Goal: Transaction & Acquisition: Purchase product/service

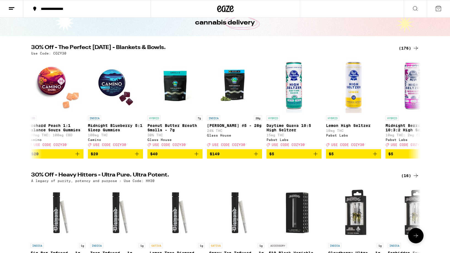
scroll to position [32, 0]
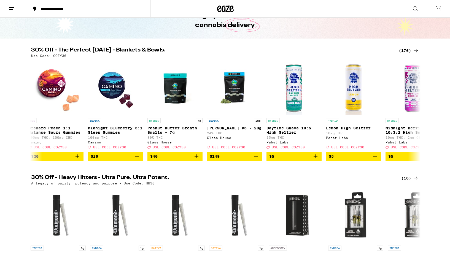
click at [407, 49] on div "(176)" at bounding box center [408, 50] width 20 height 7
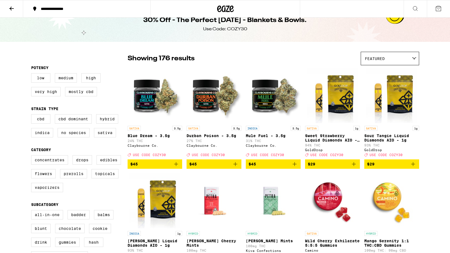
click at [10, 6] on icon at bounding box center [11, 8] width 7 height 7
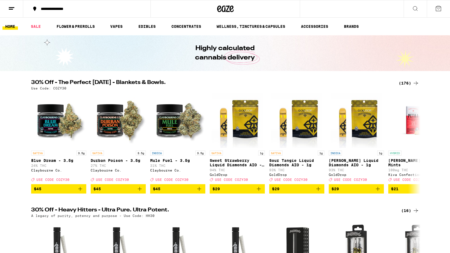
click at [414, 9] on icon at bounding box center [415, 8] width 7 height 7
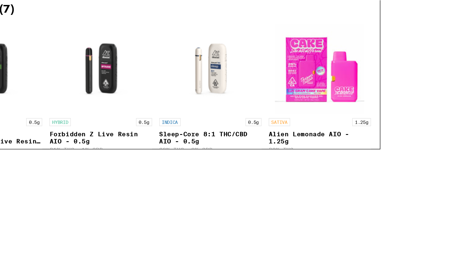
scroll to position [36, 0]
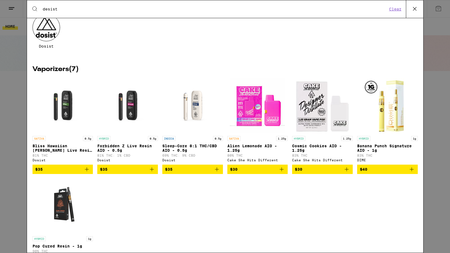
type input "desist"
click at [61, 173] on span "$35" at bounding box center [62, 169] width 55 height 7
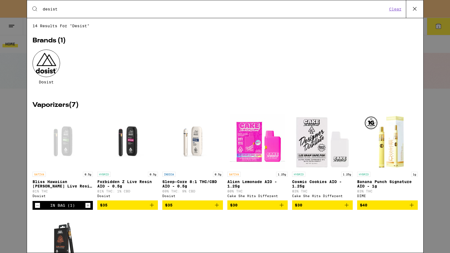
scroll to position [0, 0]
click at [396, 9] on button "Clear" at bounding box center [395, 9] width 16 height 5
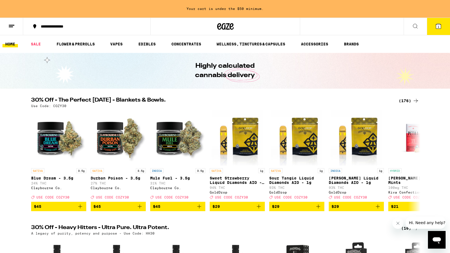
click at [13, 29] on button at bounding box center [11, 26] width 23 height 17
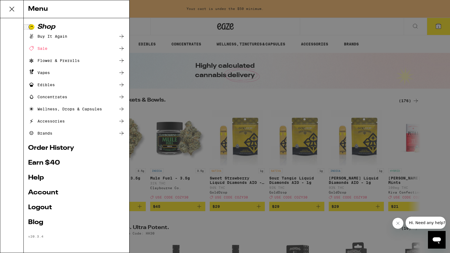
click at [159, 4] on div "Menu Shop Buy It Again Sale Flower & Prerolls Vapes Edibles Concentrates Wellne…" at bounding box center [225, 126] width 450 height 253
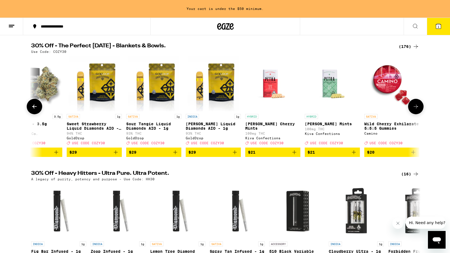
scroll to position [0, 147]
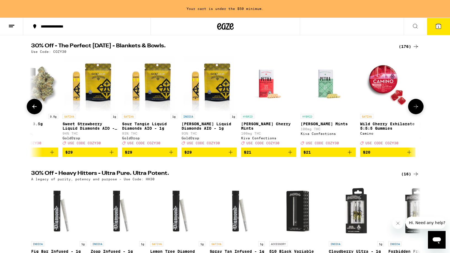
click at [156, 91] on img "Open page for Sour Tangie Liquid Diamonds AIO - 1g from GoldDrop" at bounding box center [149, 83] width 51 height 55
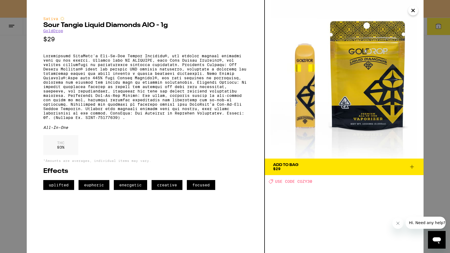
click at [413, 11] on icon "Close" at bounding box center [412, 10] width 3 height 3
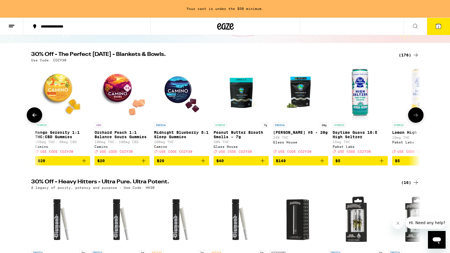
scroll to position [46, 0]
click at [414, 118] on icon at bounding box center [415, 115] width 7 height 7
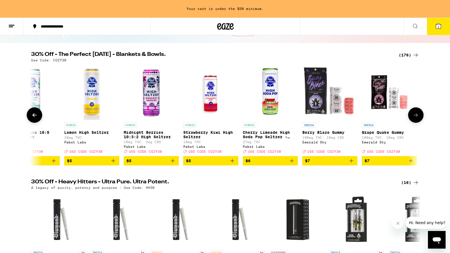
click at [414, 118] on icon at bounding box center [415, 115] width 7 height 7
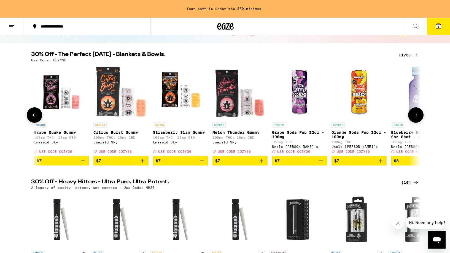
click at [414, 118] on icon at bounding box center [415, 115] width 7 height 7
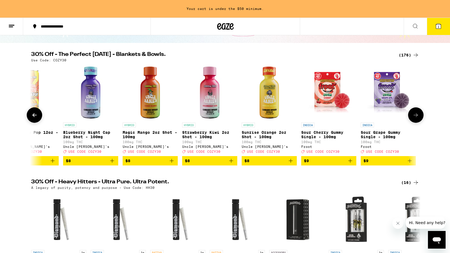
click at [414, 118] on icon at bounding box center [415, 115] width 7 height 7
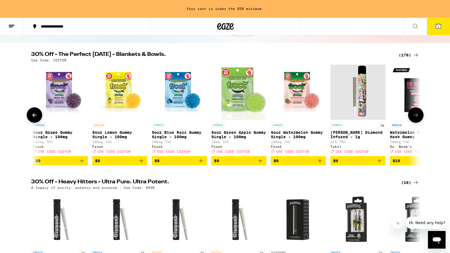
click at [414, 118] on icon at bounding box center [415, 115] width 7 height 7
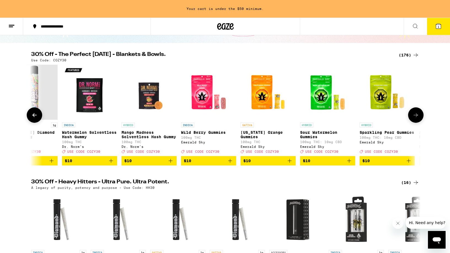
click at [414, 118] on icon at bounding box center [415, 115] width 7 height 7
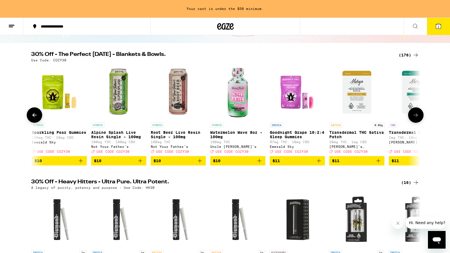
click at [414, 118] on icon at bounding box center [415, 115] width 7 height 7
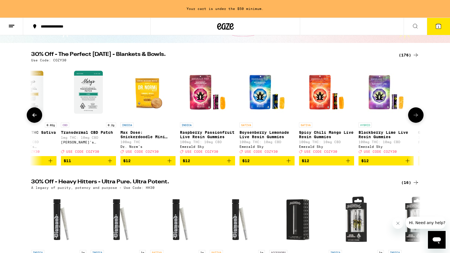
click at [414, 118] on icon at bounding box center [415, 115] width 7 height 7
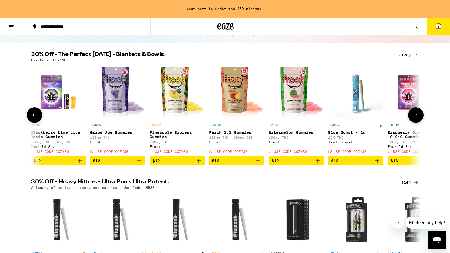
click at [414, 118] on icon at bounding box center [415, 115] width 7 height 7
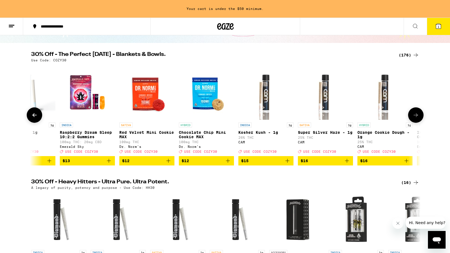
click at [414, 118] on icon at bounding box center [415, 115] width 7 height 7
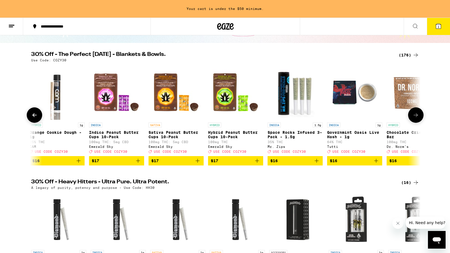
click at [414, 118] on icon at bounding box center [415, 115] width 7 height 7
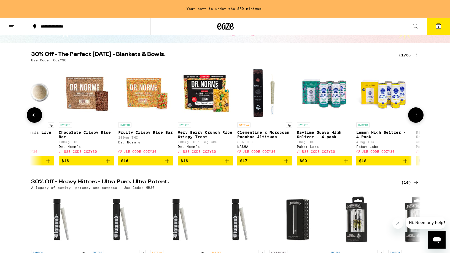
click at [414, 118] on icon at bounding box center [415, 115] width 7 height 7
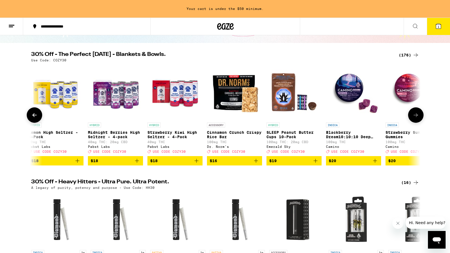
click at [414, 118] on icon at bounding box center [415, 115] width 7 height 7
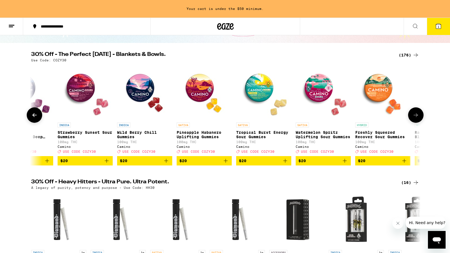
click at [414, 118] on icon at bounding box center [415, 115] width 7 height 7
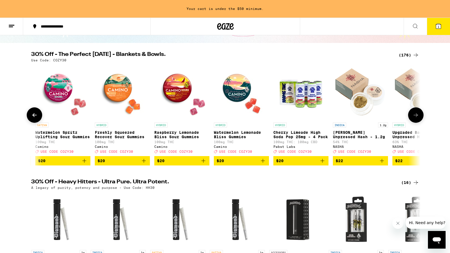
scroll to position [0, 5117]
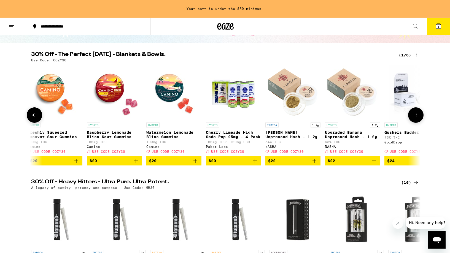
click at [413, 118] on icon at bounding box center [415, 115] width 7 height 7
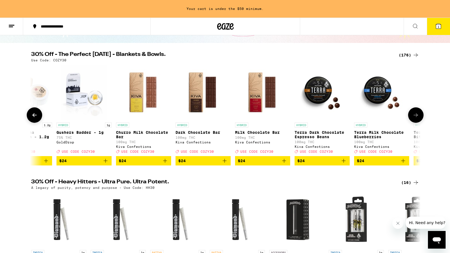
click at [413, 118] on icon at bounding box center [415, 115] width 7 height 7
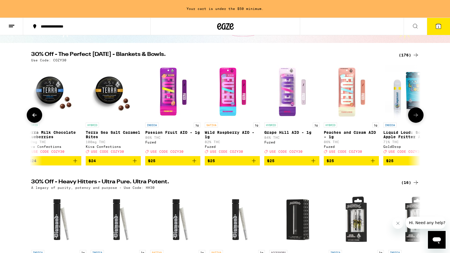
click at [413, 118] on icon at bounding box center [415, 115] width 7 height 7
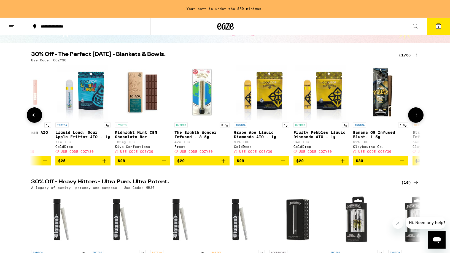
click at [413, 118] on icon at bounding box center [415, 115] width 7 height 7
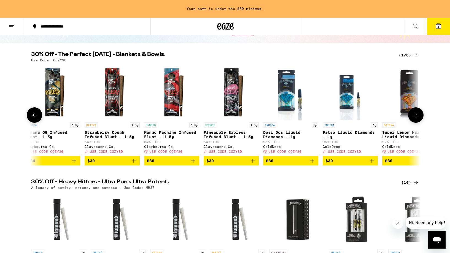
click at [413, 118] on icon at bounding box center [415, 115] width 7 height 7
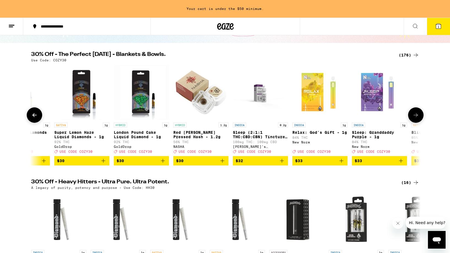
click at [413, 118] on icon at bounding box center [415, 115] width 7 height 7
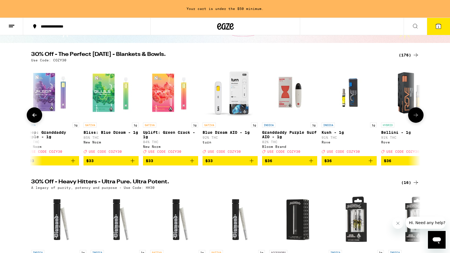
click at [413, 118] on icon at bounding box center [415, 115] width 7 height 7
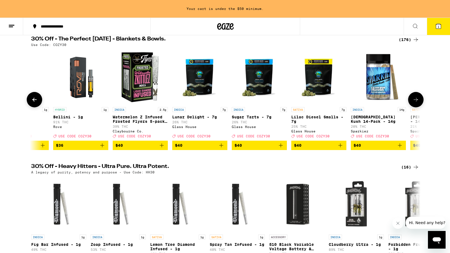
scroll to position [64, 0]
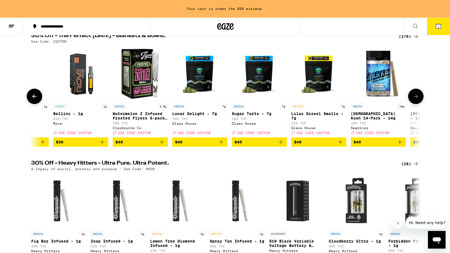
click at [413, 118] on div "SATIVA 14g Jack 14-Pack - 14g 21% THC Sparkiez Deal Created with Sketch. USE CO…" at bounding box center [437, 119] width 55 height 31
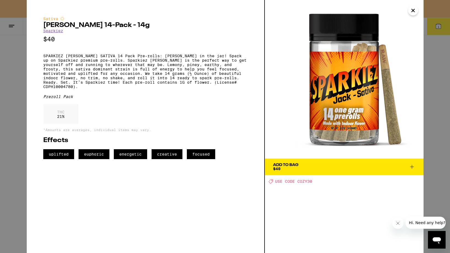
click at [411, 11] on icon "Close" at bounding box center [412, 10] width 7 height 8
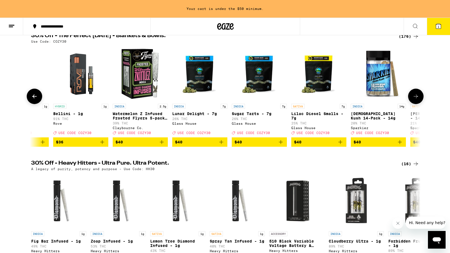
click at [418, 97] on icon at bounding box center [415, 96] width 7 height 7
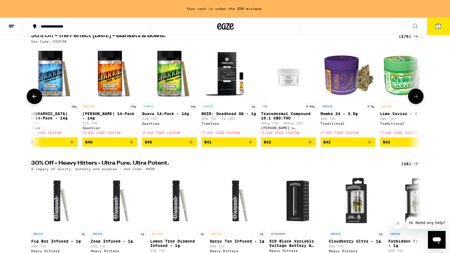
click at [418, 97] on icon at bounding box center [415, 96] width 7 height 7
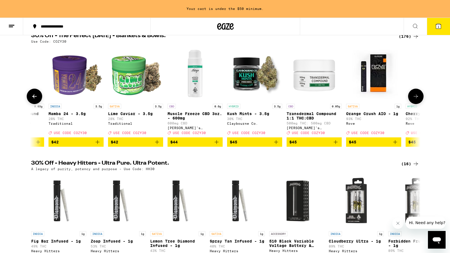
scroll to position [0, 8066]
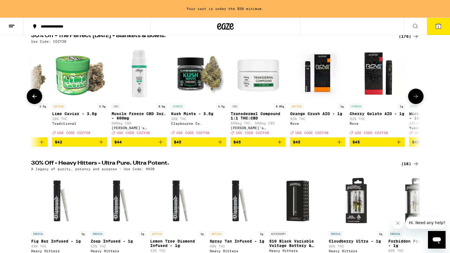
click at [418, 97] on icon at bounding box center [415, 96] width 7 height 7
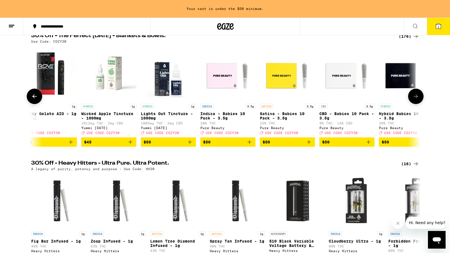
click at [418, 97] on icon at bounding box center [415, 96] width 7 height 7
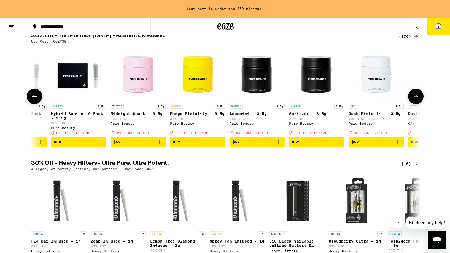
click at [418, 97] on icon at bounding box center [415, 96] width 7 height 7
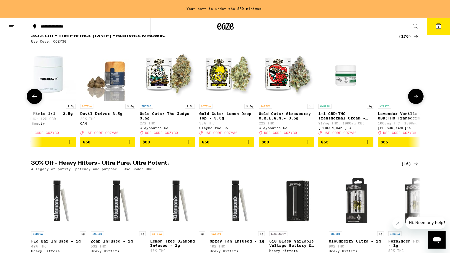
click at [418, 97] on icon at bounding box center [415, 96] width 7 height 7
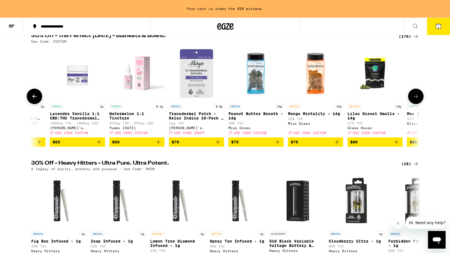
click at [320, 145] on span "$75" at bounding box center [315, 142] width 50 height 7
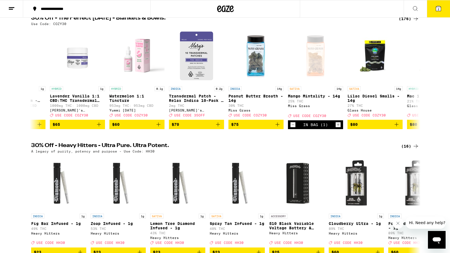
click at [437, 7] on icon at bounding box center [437, 8] width 5 height 5
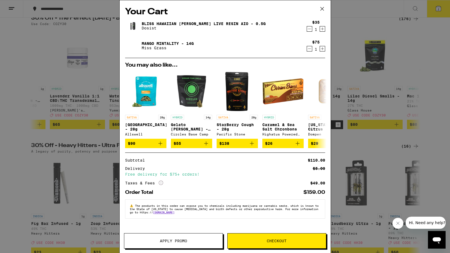
click at [198, 238] on button "Apply Promo" at bounding box center [173, 240] width 99 height 15
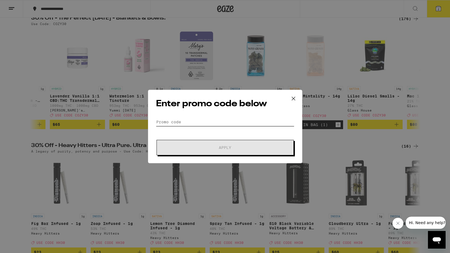
click at [172, 121] on input "Promo Code" at bounding box center [225, 122] width 138 height 8
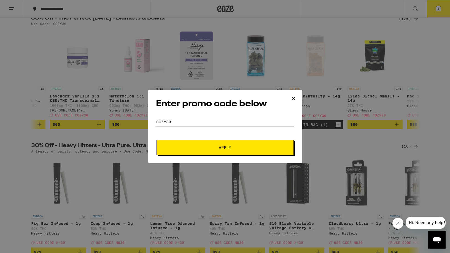
type input "Cozy30"
click at [187, 147] on span "Apply" at bounding box center [224, 148] width 99 height 4
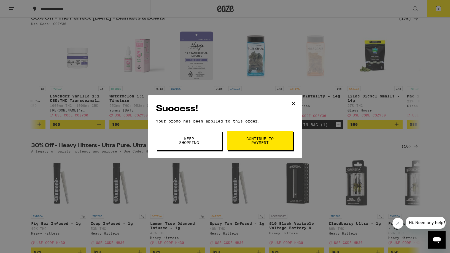
click at [237, 139] on button "Continue to payment" at bounding box center [260, 140] width 66 height 19
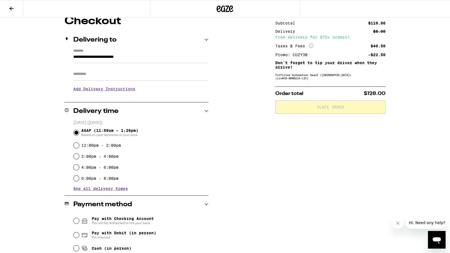
scroll to position [106, 0]
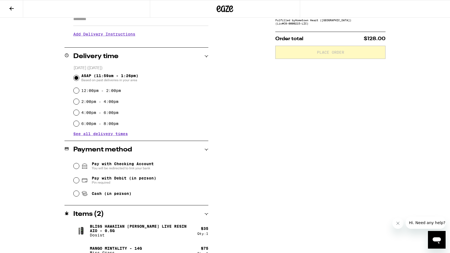
click at [75, 196] on input "Cash (in person)" at bounding box center [76, 194] width 6 height 6
radio input "true"
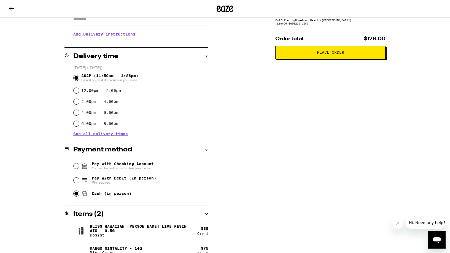
click at [330, 54] on span "Place Order" at bounding box center [330, 52] width 27 height 4
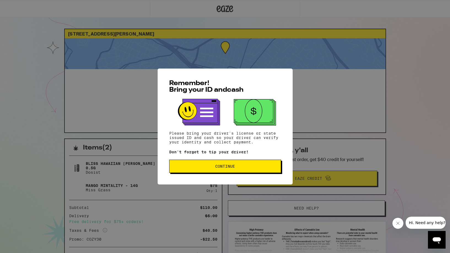
click at [249, 166] on span "Continue" at bounding box center [225, 166] width 102 height 4
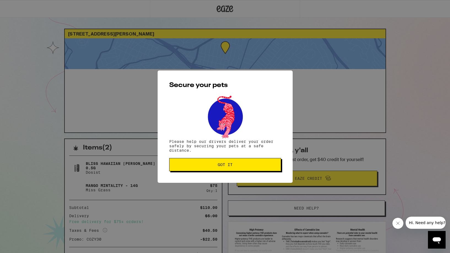
click at [249, 166] on span "Got it" at bounding box center [225, 165] width 102 height 4
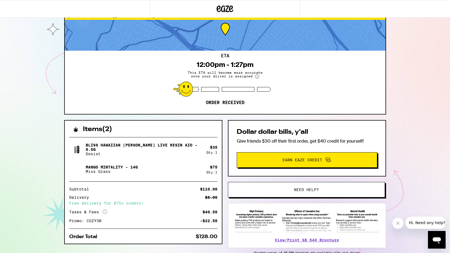
scroll to position [18, 0]
